Goal: Book appointment/travel/reservation

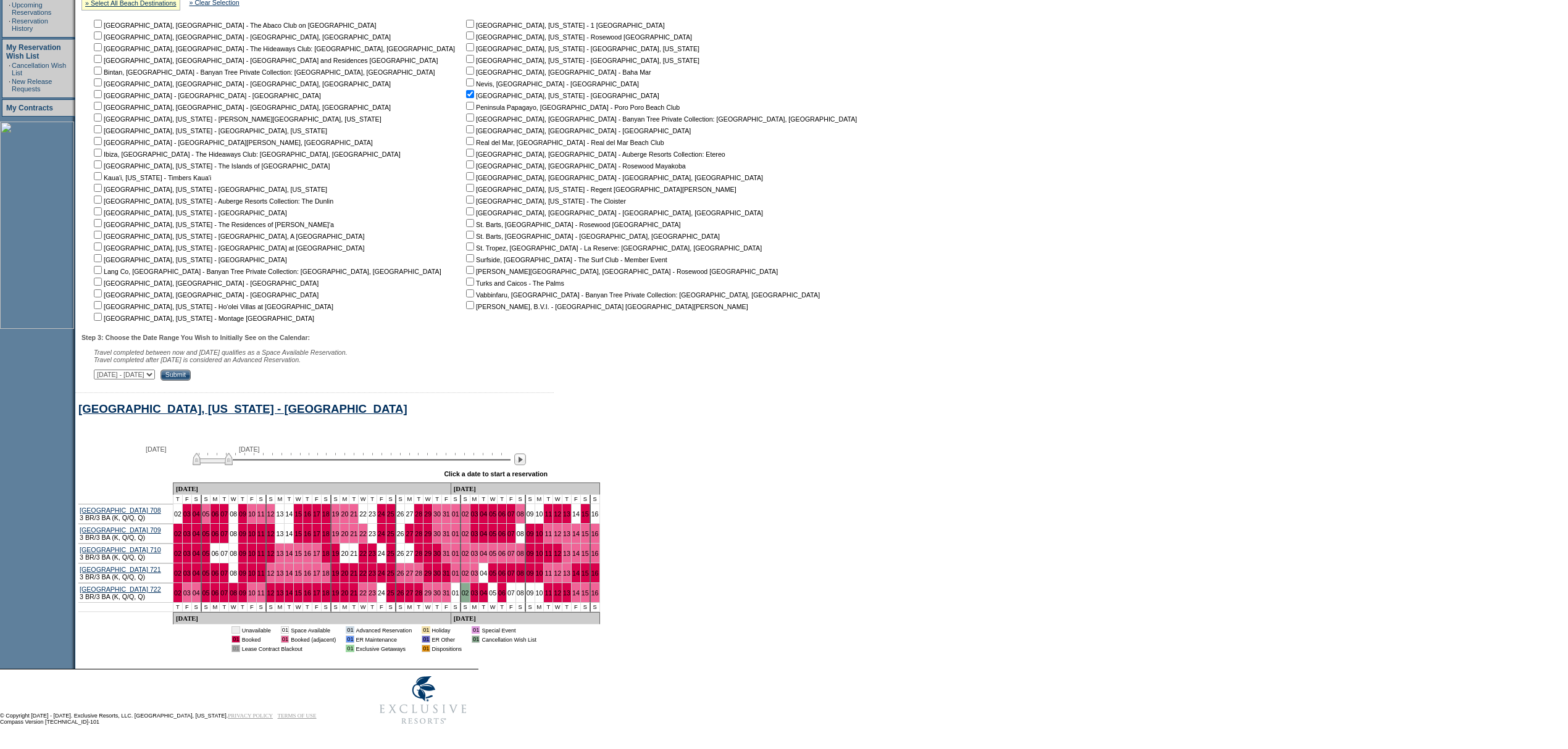
scroll to position [228, 0]
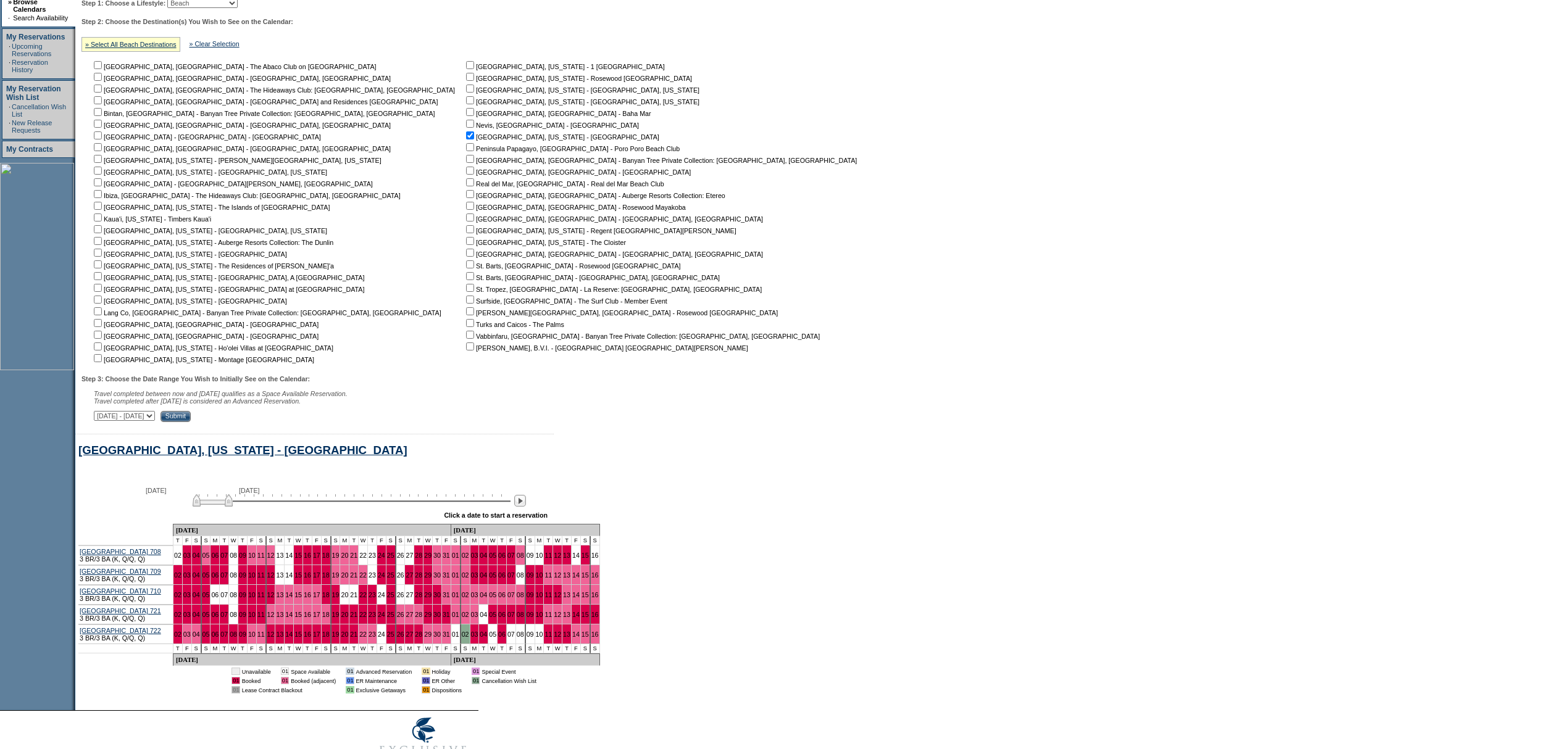
click at [618, 139] on td "Miami Beach, Florida - 1 Hotel South Beach Montecito, California - Rosewood Mir…" at bounding box center [664, 212] width 401 height 305
click at [102, 250] on input "checkbox" at bounding box center [97, 253] width 8 height 8
checkbox input "true"
click at [191, 419] on input "Submit" at bounding box center [175, 417] width 30 height 11
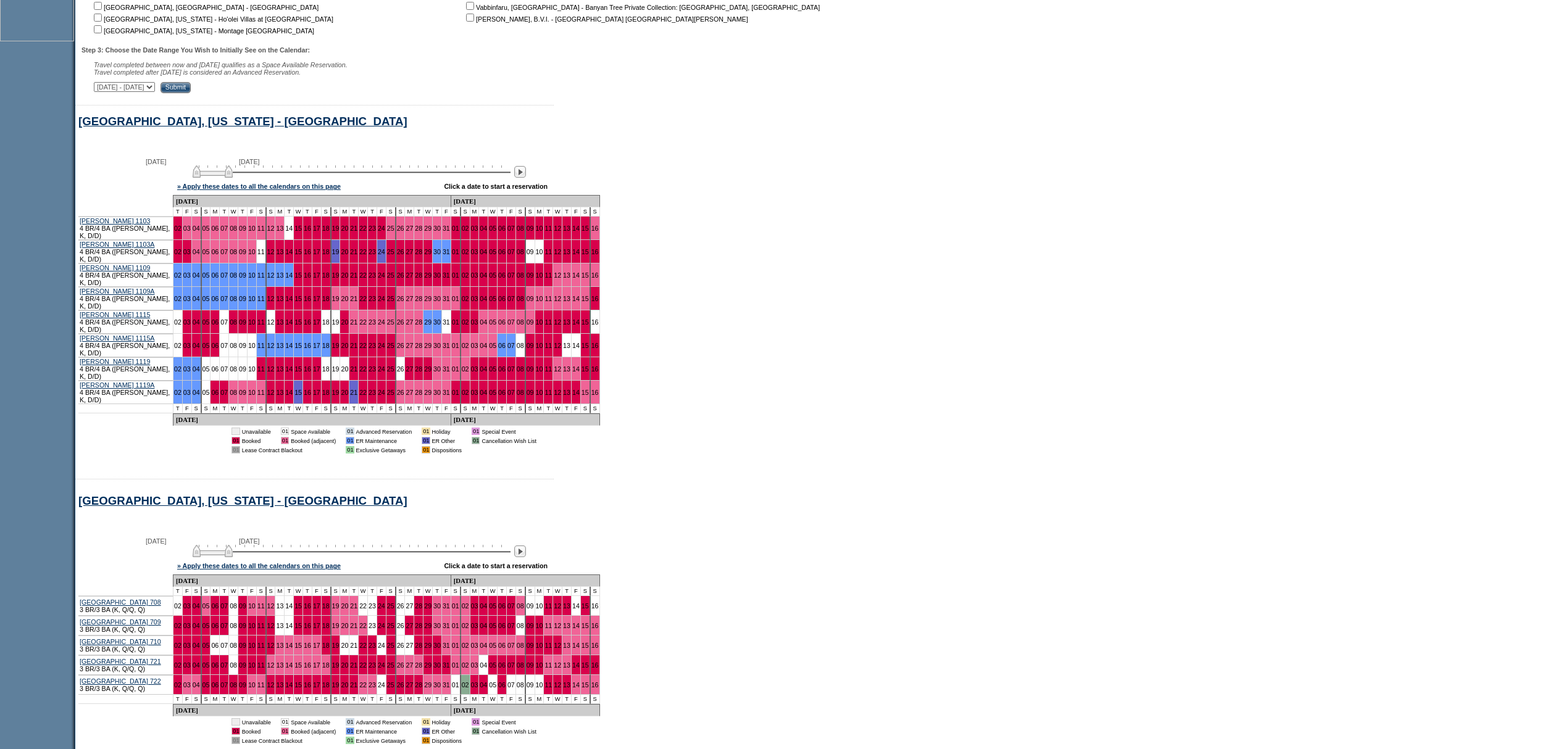
scroll to position [558, 0]
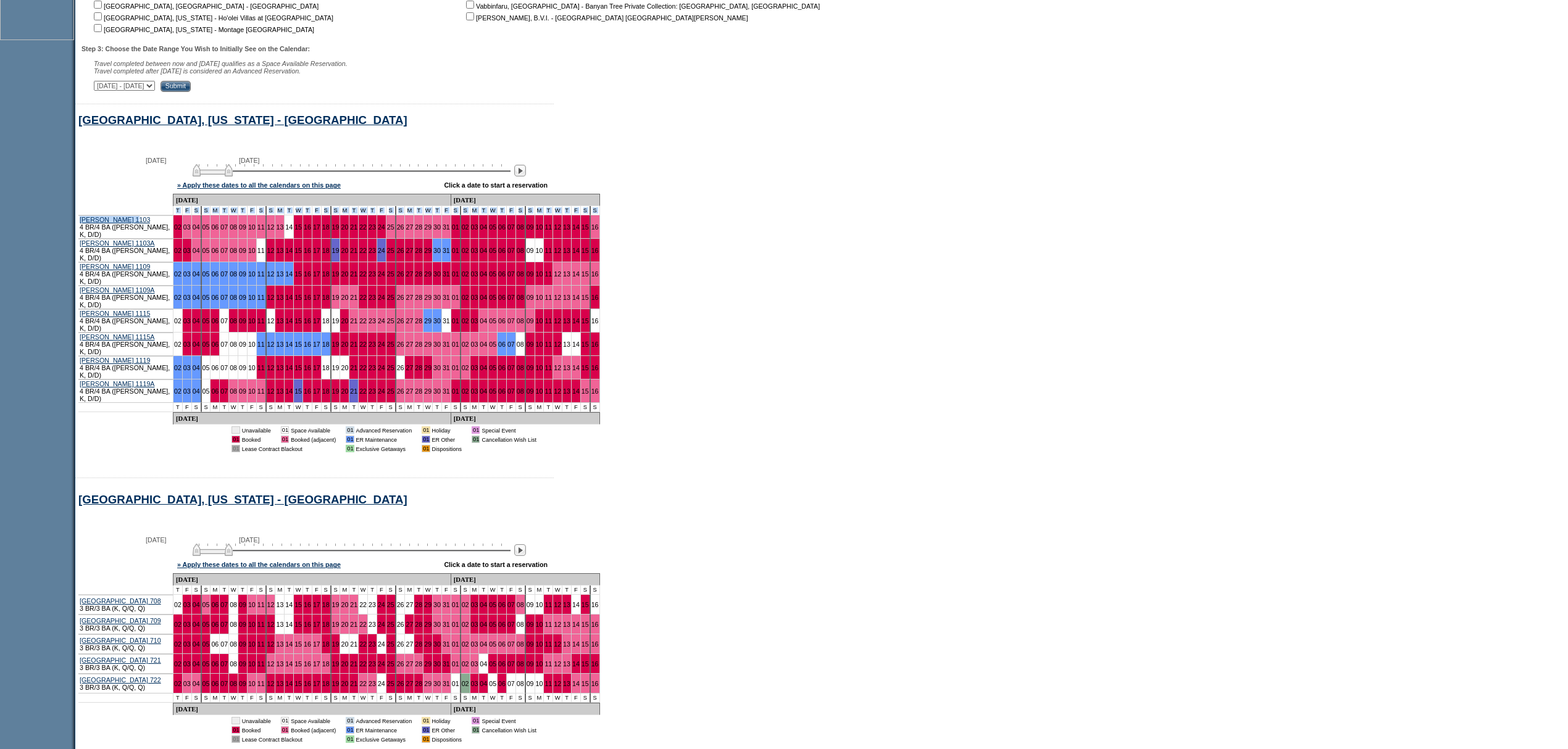
drag, startPoint x: 129, startPoint y: 231, endPoint x: 147, endPoint y: 220, distance: 21.1
click at [147, 220] on tbody "[DATE] [DATE] T F S S M T W T F S S M T W T F S S M T W T F S S M T W T F S S M…" at bounding box center [340, 309] width 522 height 231
click at [153, 228] on td "[PERSON_NAME] 1103 4 BR/4 BA ([PERSON_NAME], K, D/D)" at bounding box center [126, 227] width 95 height 24
click at [142, 248] on td "[PERSON_NAME] 1103A 4 BR/4 BA ([PERSON_NAME], K, D/D)" at bounding box center [126, 251] width 95 height 24
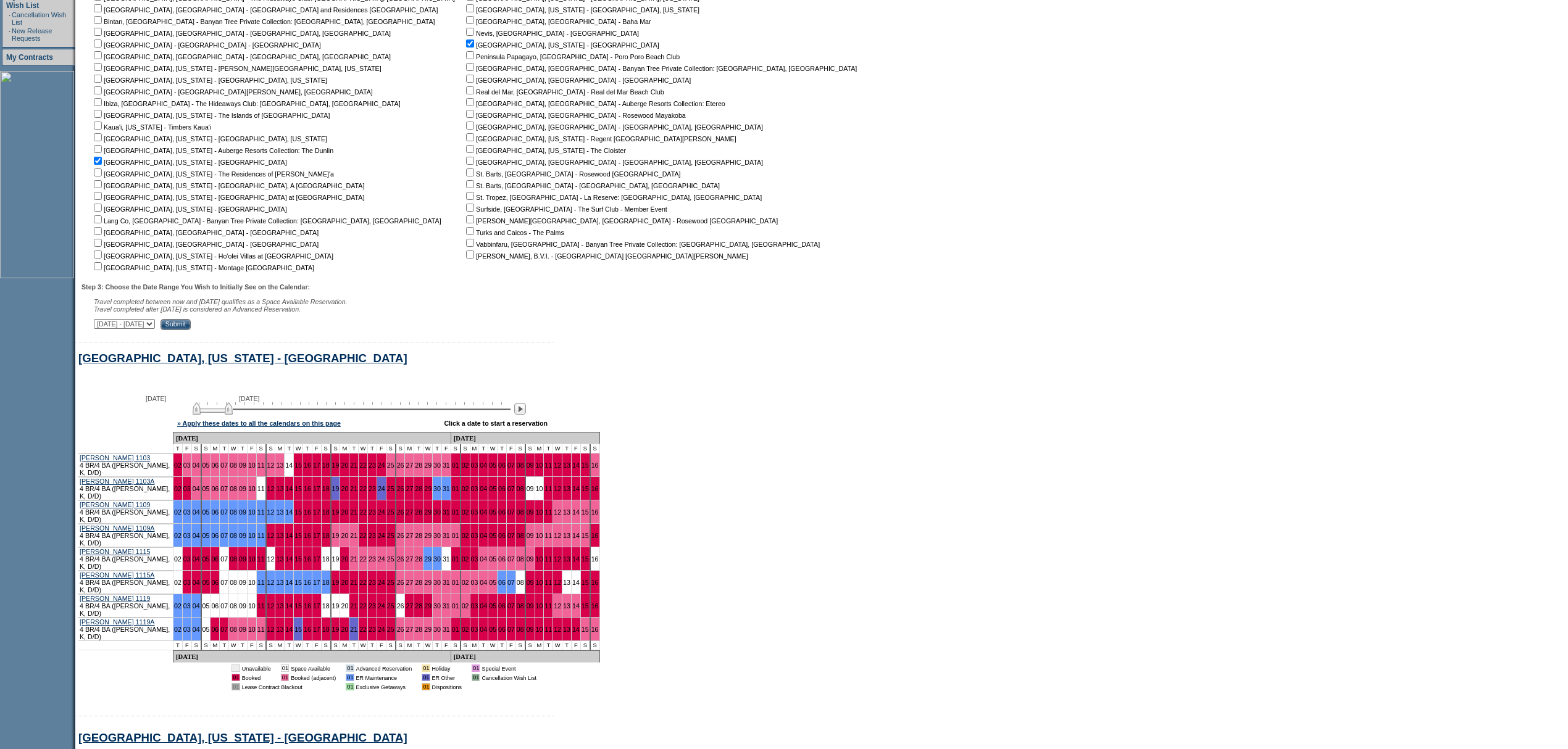
scroll to position [311, 0]
